Goal: Check status: Check status

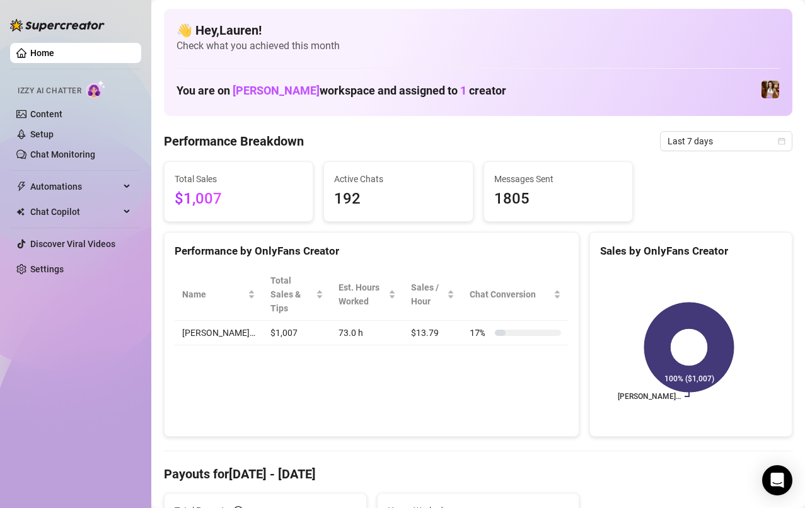
click at [520, 142] on span "Last 7 days" at bounding box center [725, 141] width 117 height 19
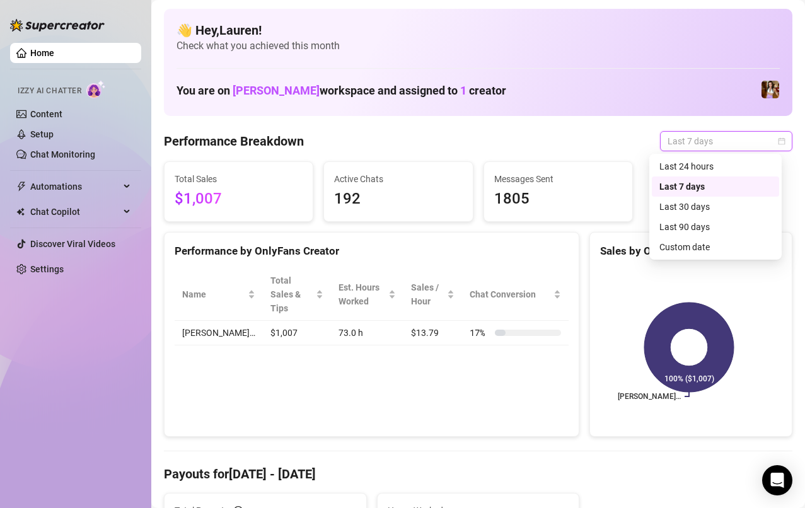
click at [520, 250] on div "Custom date" at bounding box center [715, 247] width 112 height 14
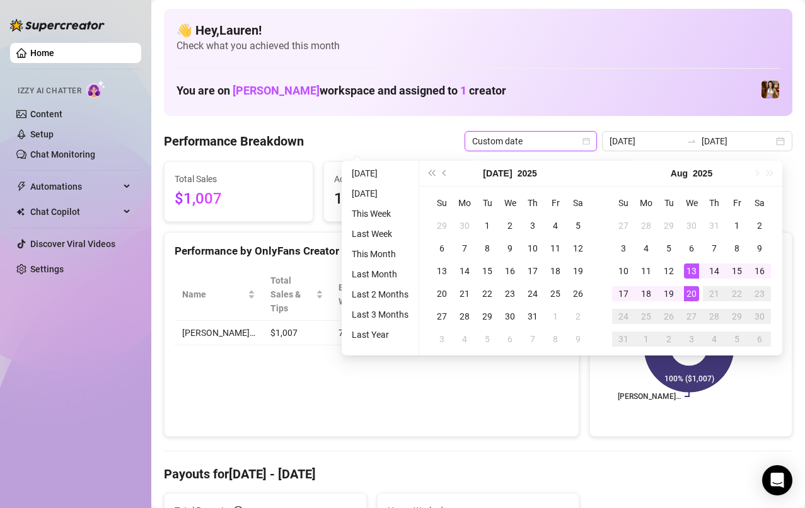
click at [520, 276] on div "15" at bounding box center [736, 270] width 15 height 15
type input "[DATE]"
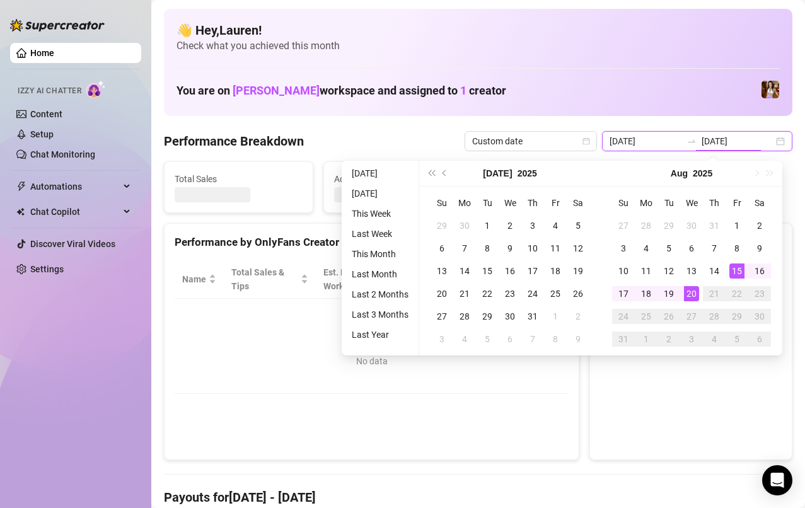
type input "[DATE]"
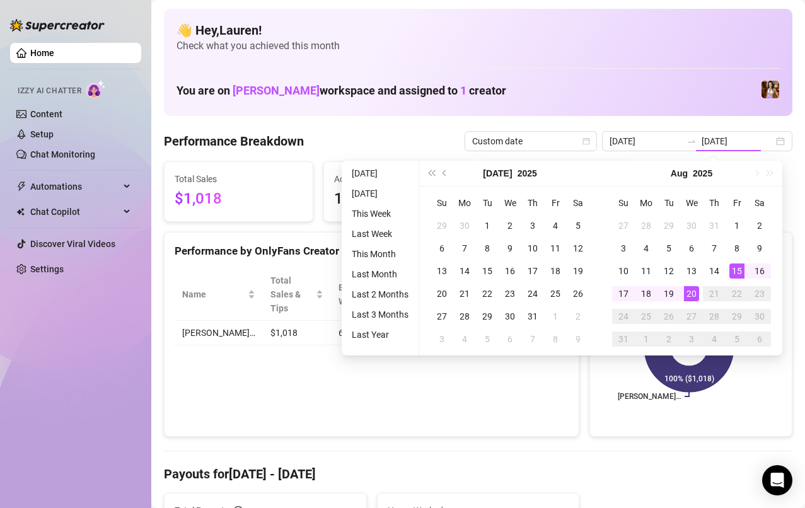
click at [520, 275] on div "16" at bounding box center [759, 270] width 15 height 15
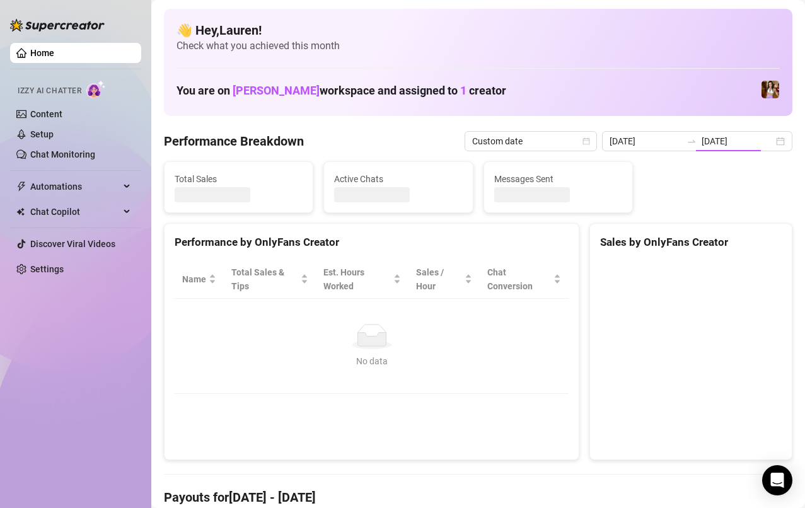
type input "[DATE]"
click at [520, 147] on input "[DATE]" at bounding box center [737, 141] width 72 height 14
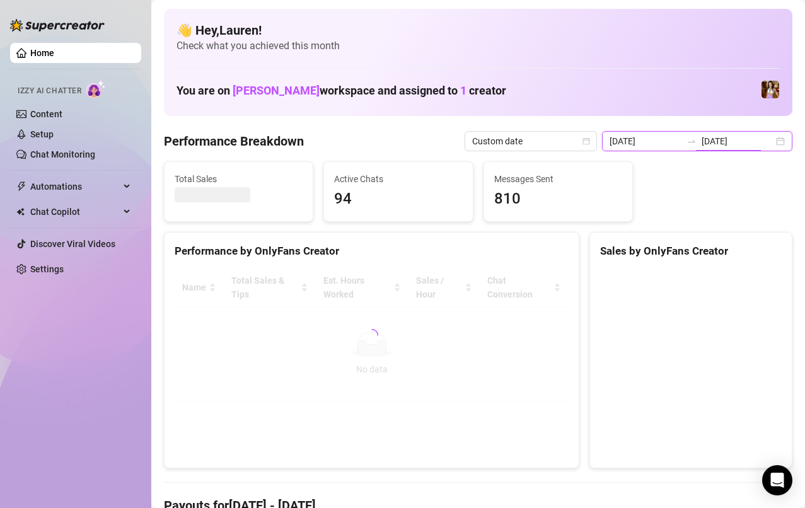
click at [520, 144] on input "[DATE]" at bounding box center [737, 141] width 72 height 14
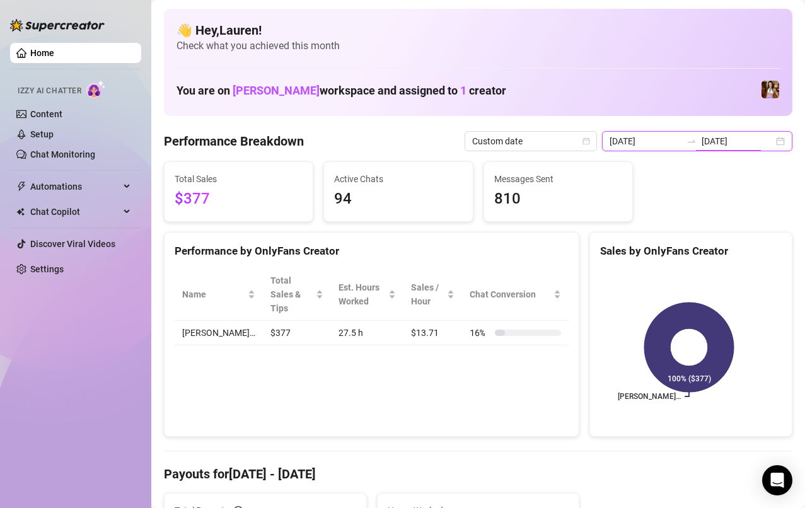
click at [520, 143] on div "[DATE] [DATE]" at bounding box center [697, 141] width 190 height 20
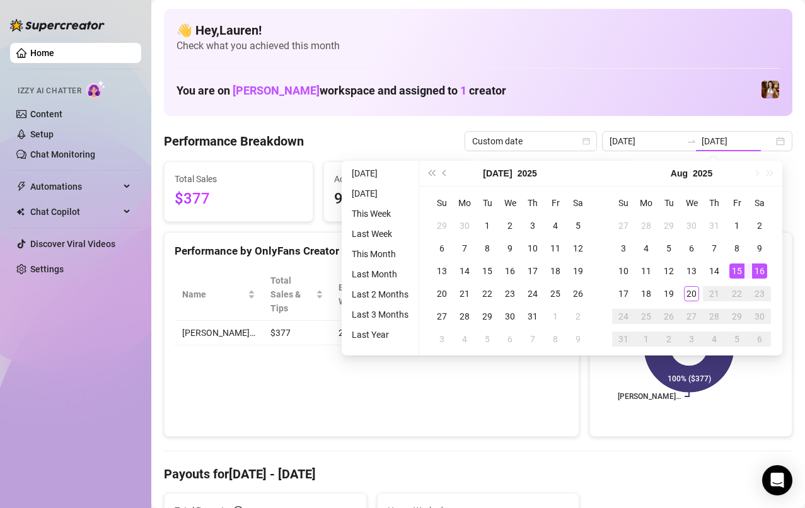
click at [520, 272] on div "16" at bounding box center [759, 270] width 15 height 15
click at [520, 292] on div "20" at bounding box center [691, 293] width 15 height 15
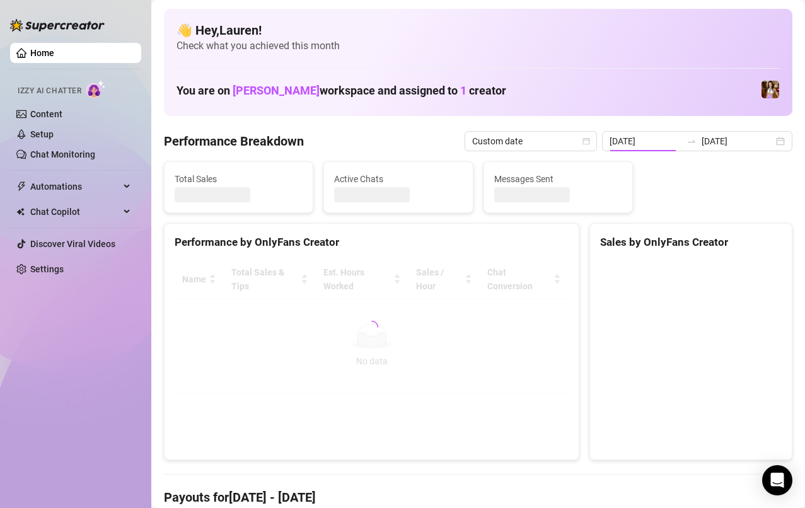
type input "[DATE]"
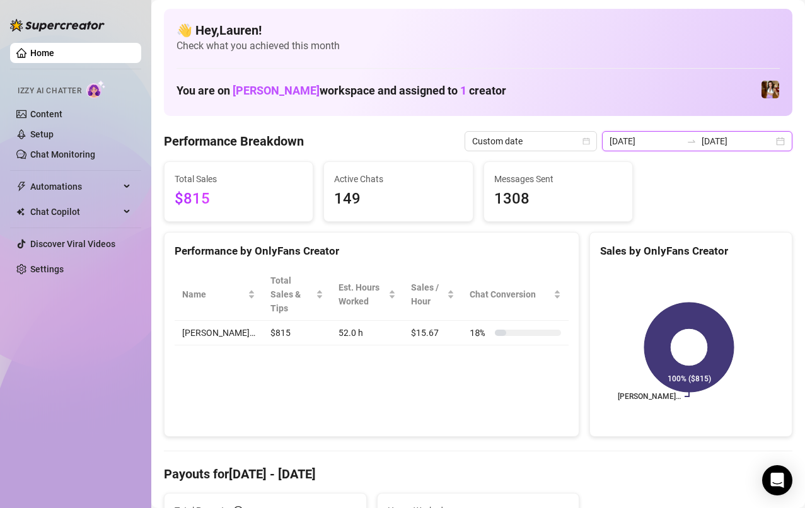
click at [520, 143] on input "[DATE]" at bounding box center [737, 141] width 72 height 14
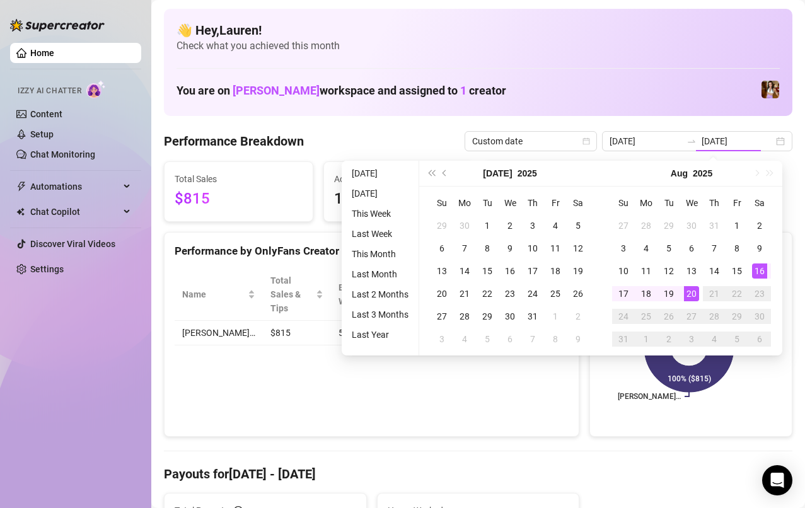
click at [520, 275] on div "15" at bounding box center [736, 270] width 15 height 15
type input "[DATE]"
click at [520, 291] on div "20" at bounding box center [691, 293] width 15 height 15
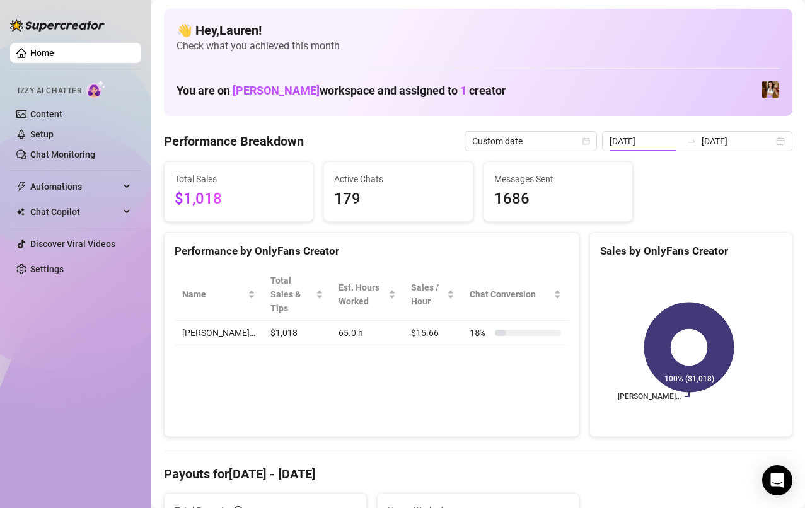
type input "[DATE]"
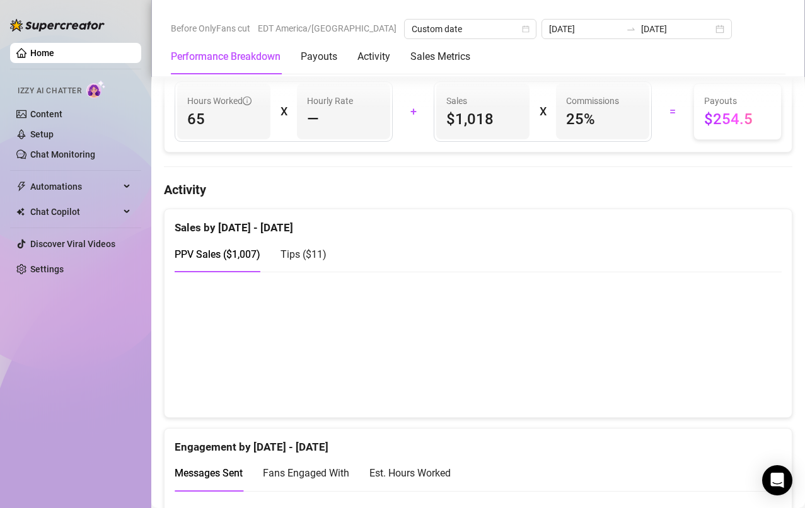
scroll to position [519, 0]
